Goal: Task Accomplishment & Management: Use online tool/utility

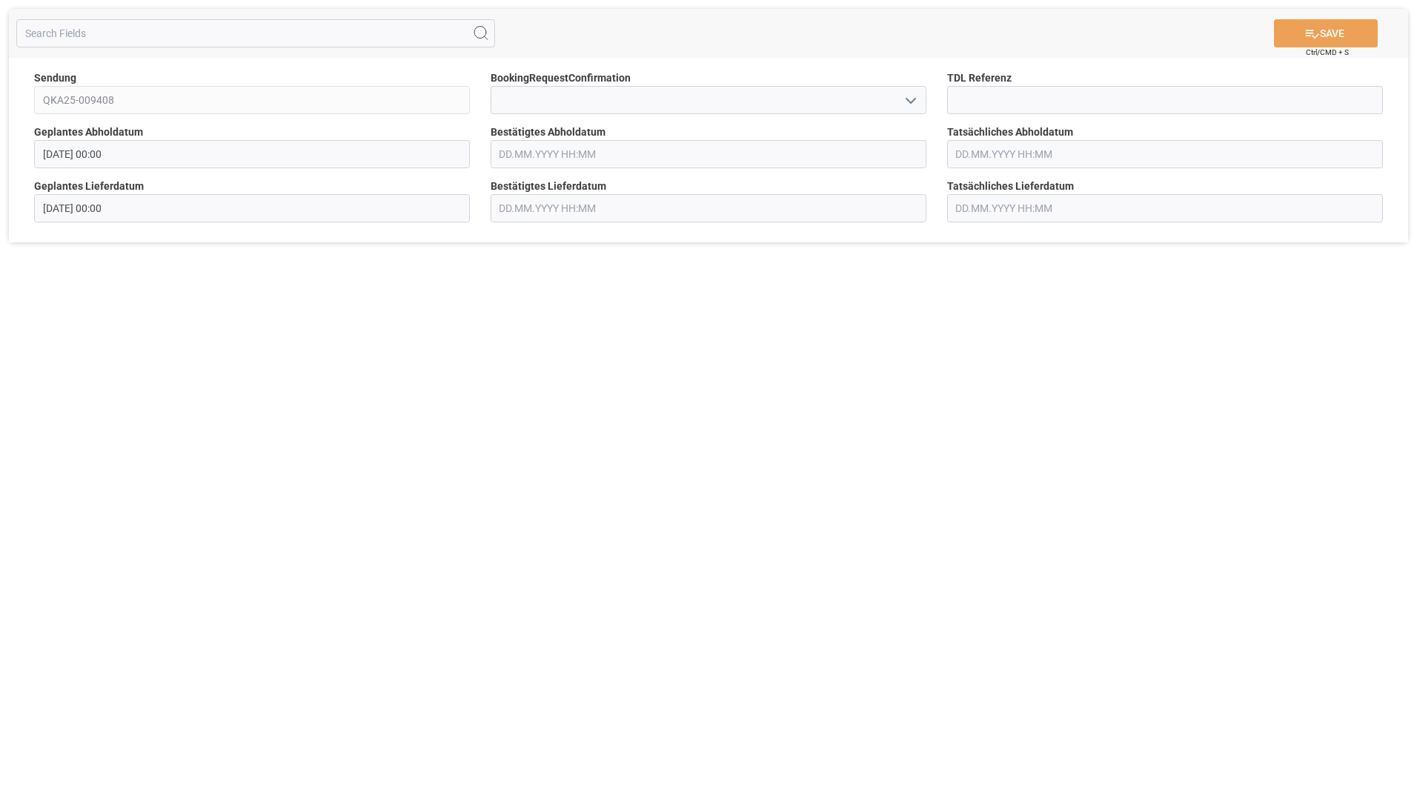
click at [642, 157] on input "text" at bounding box center [708, 154] width 436 height 28
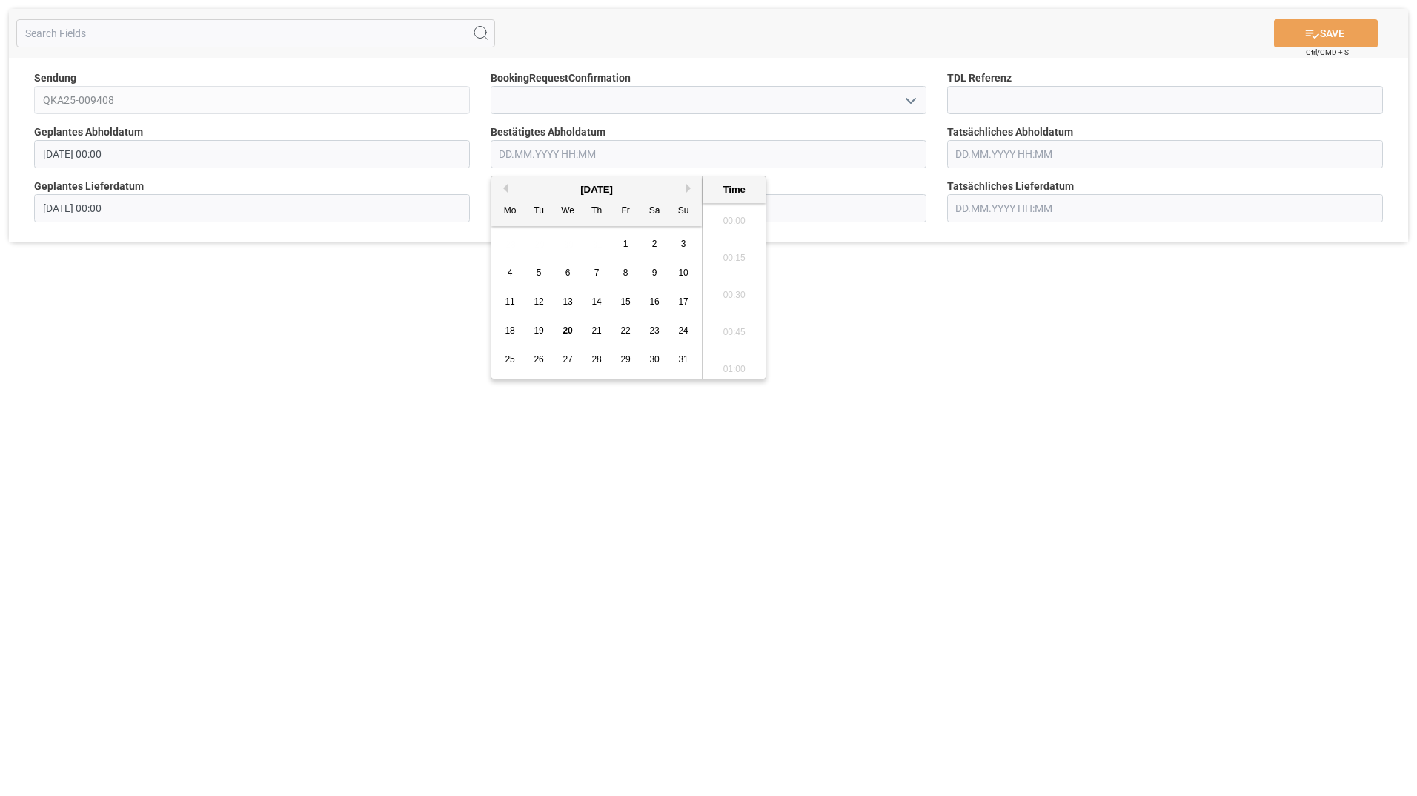
scroll to position [1450, 0]
click at [561, 356] on div "27" at bounding box center [568, 360] width 19 height 18
type input "[DATE] 00:00"
click at [1322, 36] on button "SAVE" at bounding box center [1326, 33] width 104 height 28
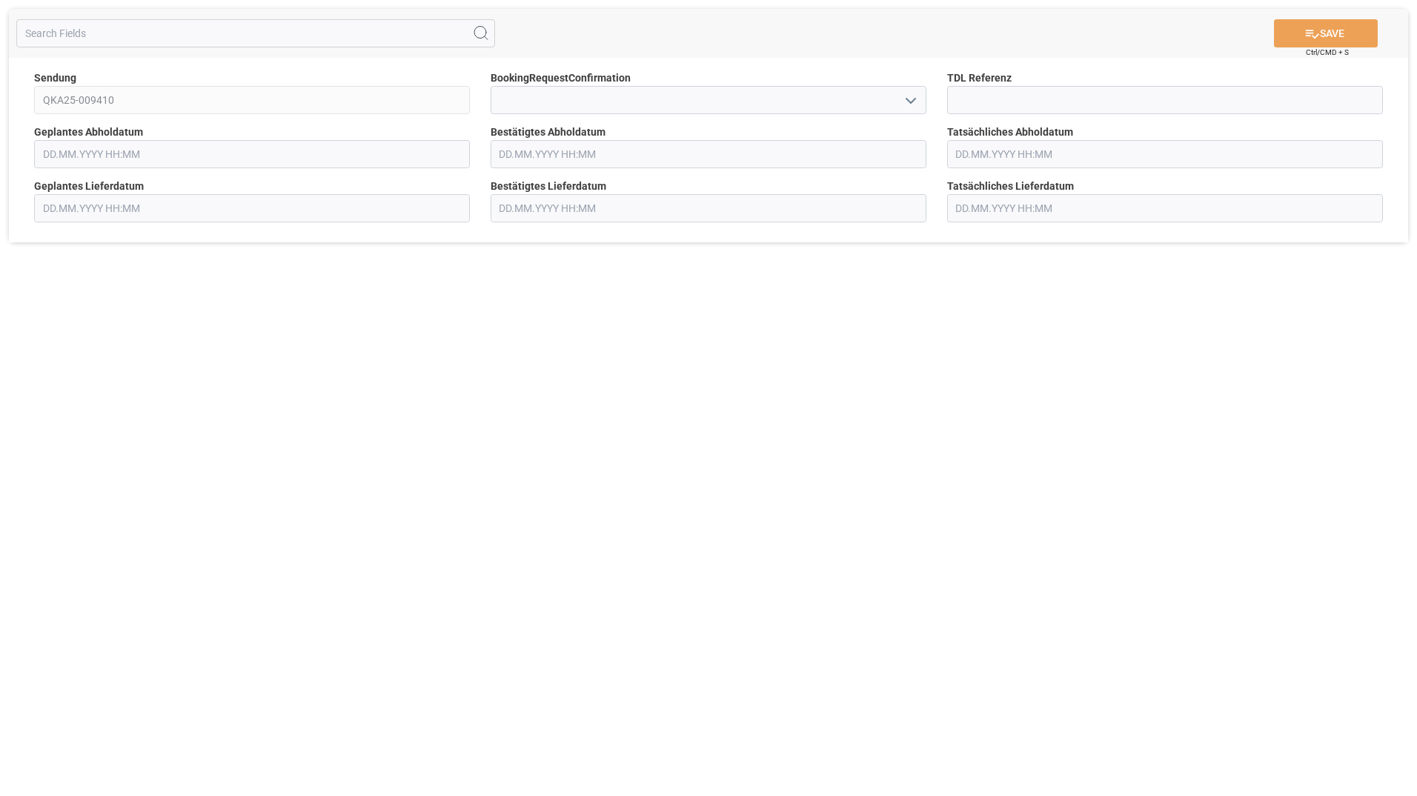
type input "[DATE] 00:00"
click at [565, 159] on input "text" at bounding box center [708, 154] width 436 height 28
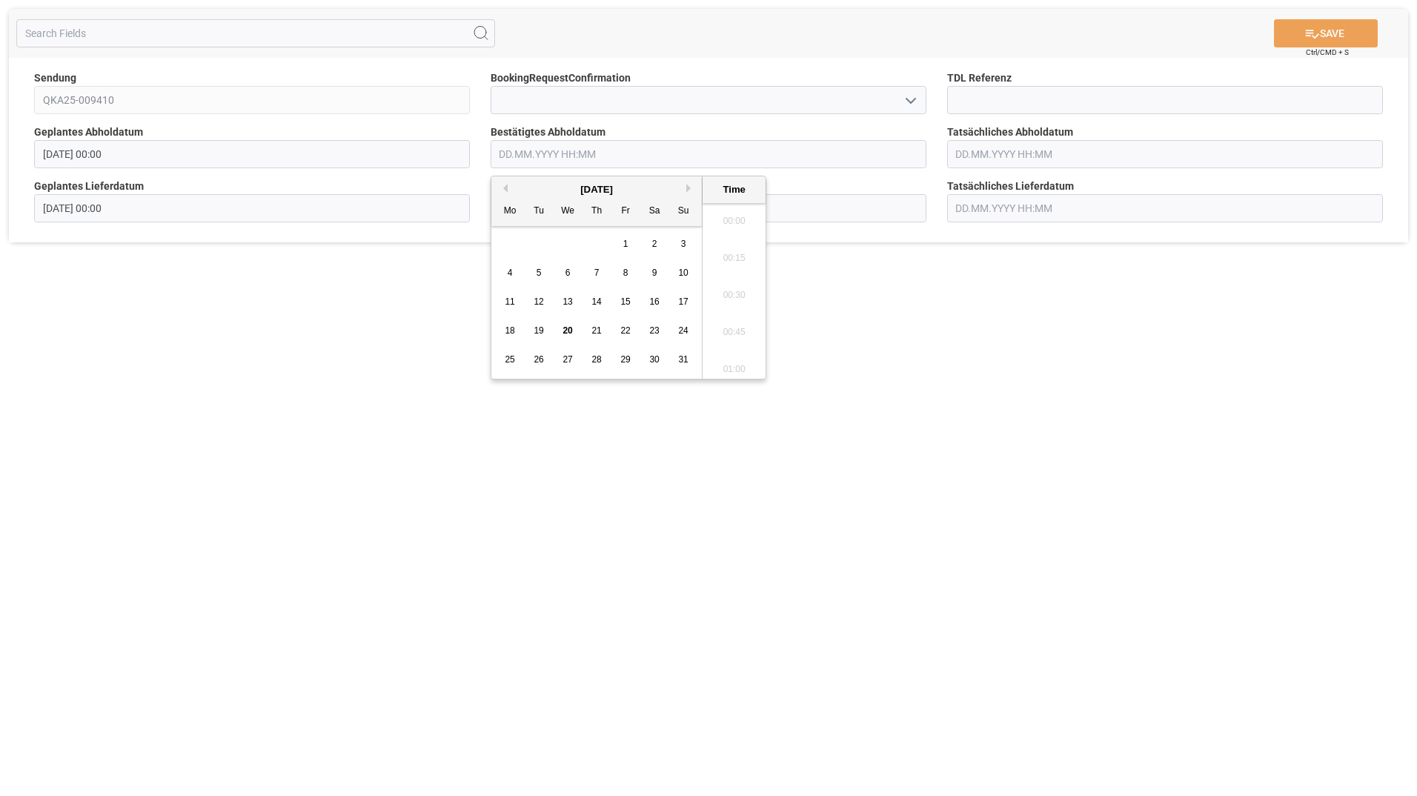
scroll to position [1450, 0]
click at [572, 356] on span "27" at bounding box center [567, 359] width 10 height 10
type input "[DATE] 00:00"
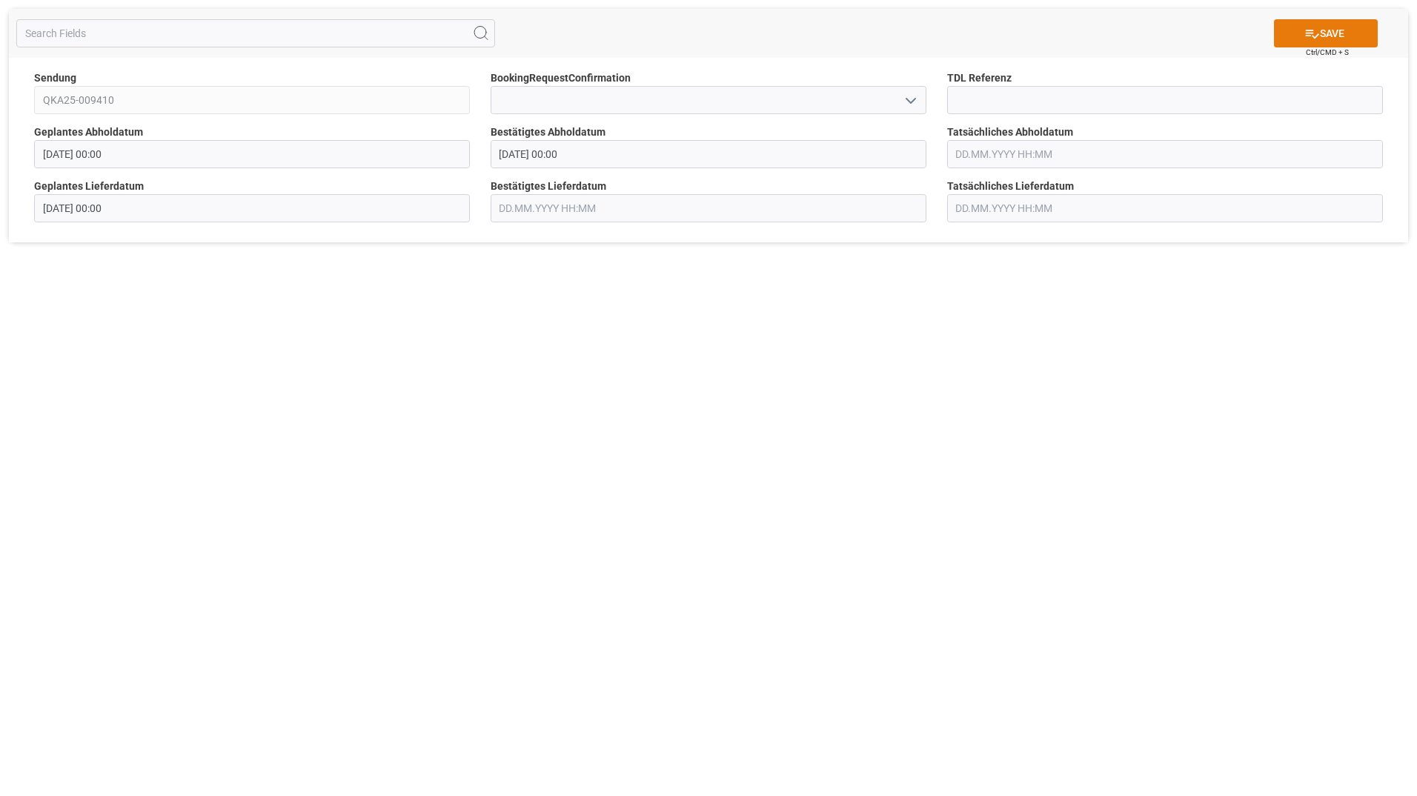
click at [1346, 35] on button "SAVE" at bounding box center [1326, 33] width 104 height 28
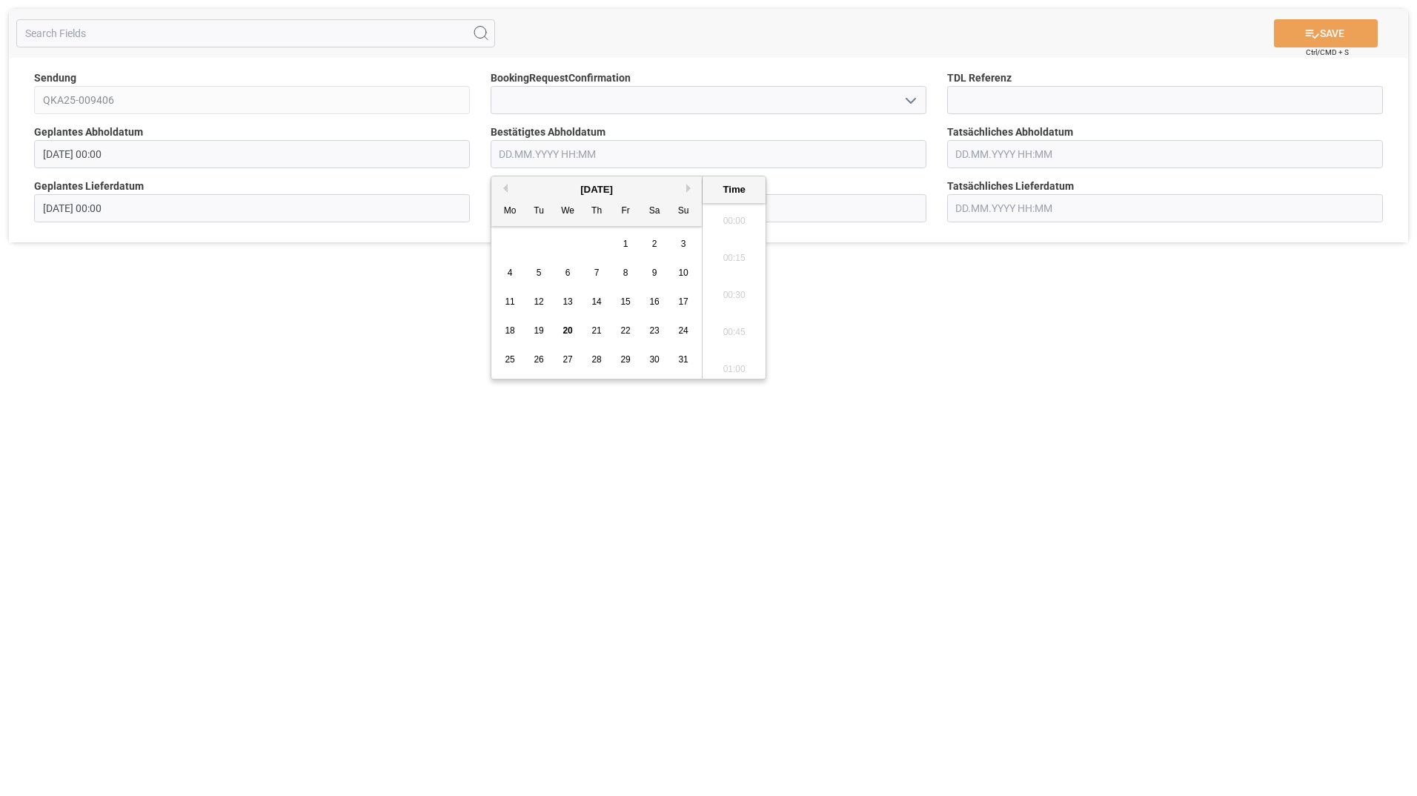
click at [612, 159] on input "text" at bounding box center [708, 154] width 436 height 28
click at [563, 357] on span "27" at bounding box center [567, 359] width 10 height 10
type input "[DATE] 00:00"
click at [576, 356] on div "27" at bounding box center [568, 360] width 19 height 18
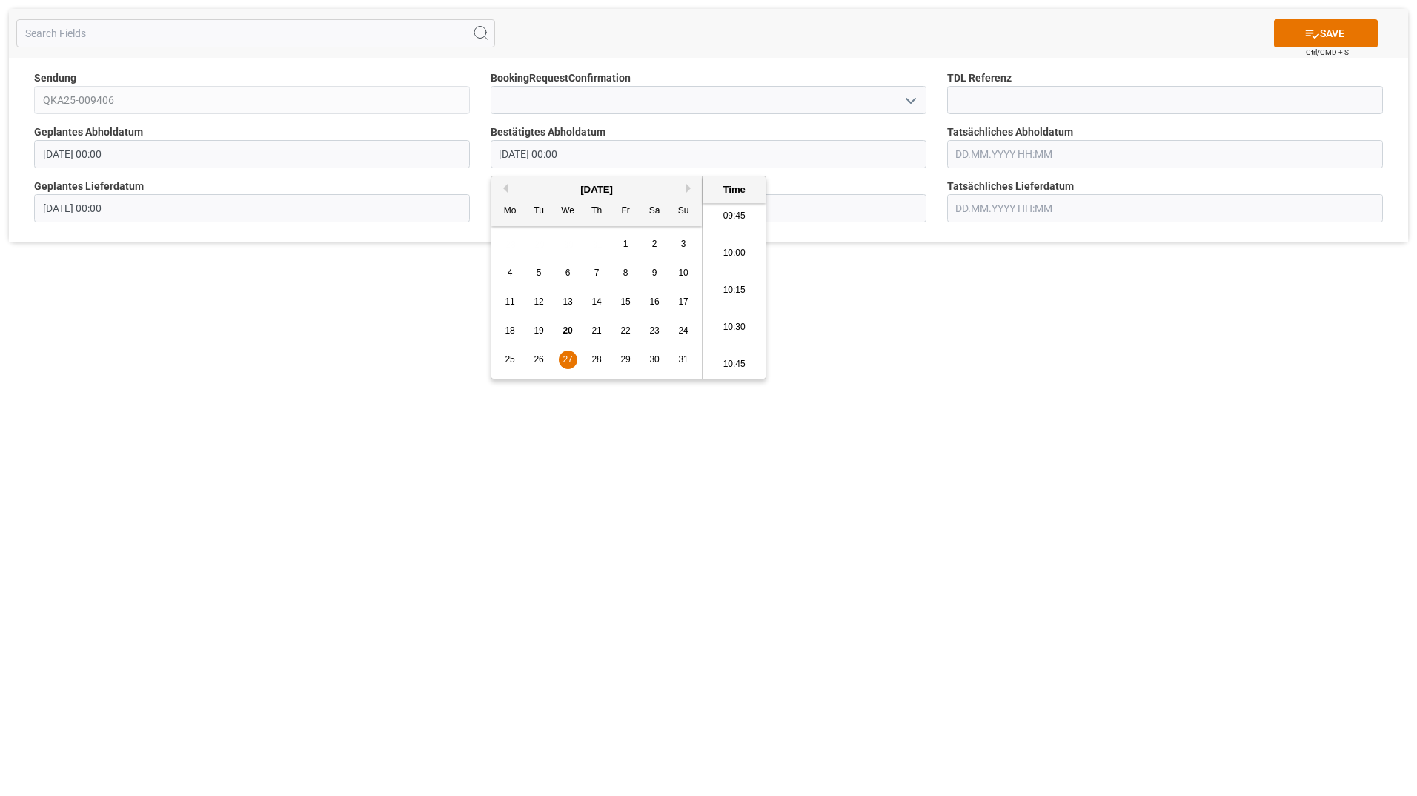
click at [569, 356] on span "27" at bounding box center [567, 359] width 10 height 10
click at [567, 361] on span "27" at bounding box center [567, 359] width 10 height 10
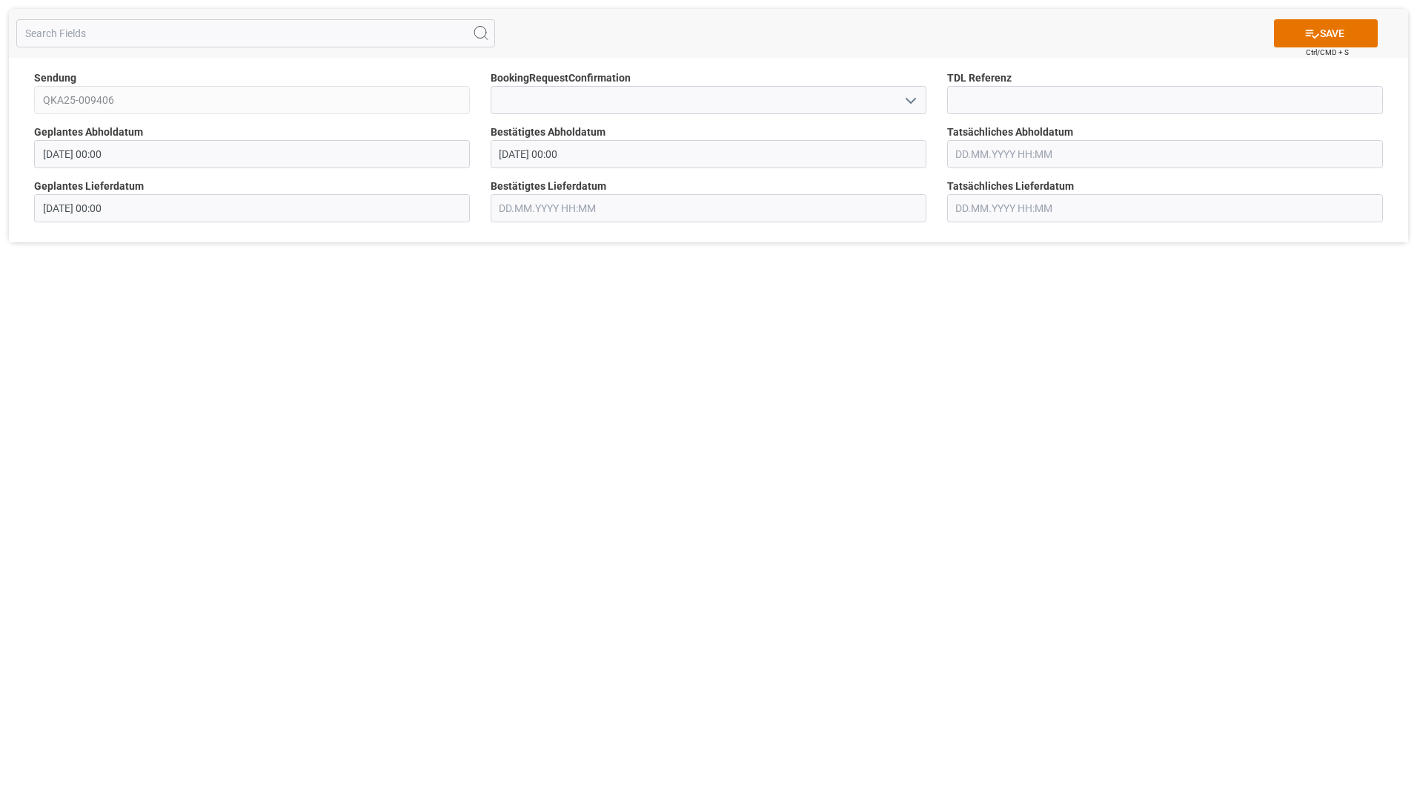
click at [996, 346] on div "SAVE Ctrl/CMD + S Sendung QKA25-009406 BookingRequestConfirmation TDL Referenz …" at bounding box center [708, 398] width 1417 height 796
click at [1353, 34] on button "SAVE" at bounding box center [1326, 33] width 104 height 28
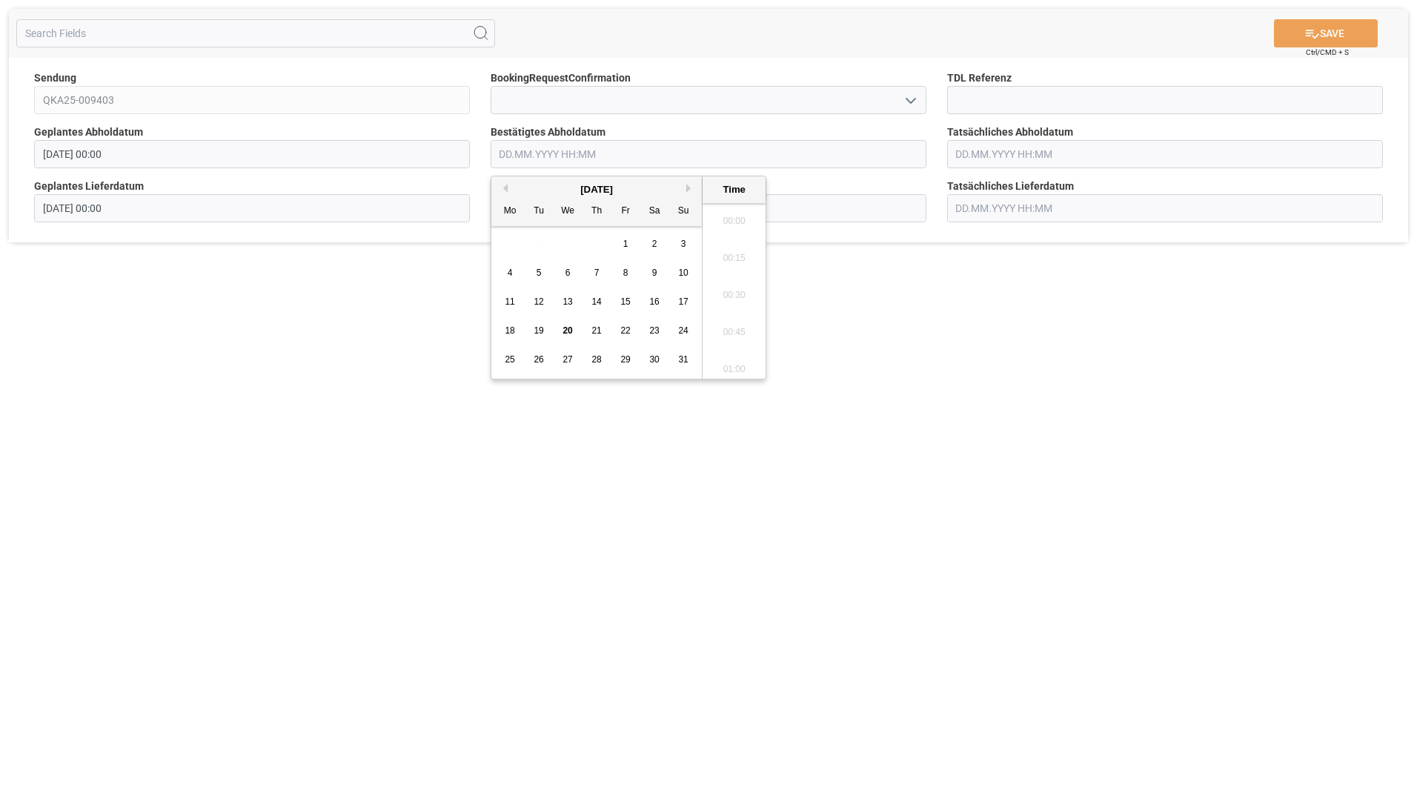
click at [622, 158] on input "text" at bounding box center [708, 154] width 436 height 28
click at [565, 356] on span "27" at bounding box center [567, 359] width 10 height 10
type input "[DATE] 00:00"
click at [1340, 33] on button "SAVE" at bounding box center [1326, 33] width 104 height 28
